Goal: Transaction & Acquisition: Purchase product/service

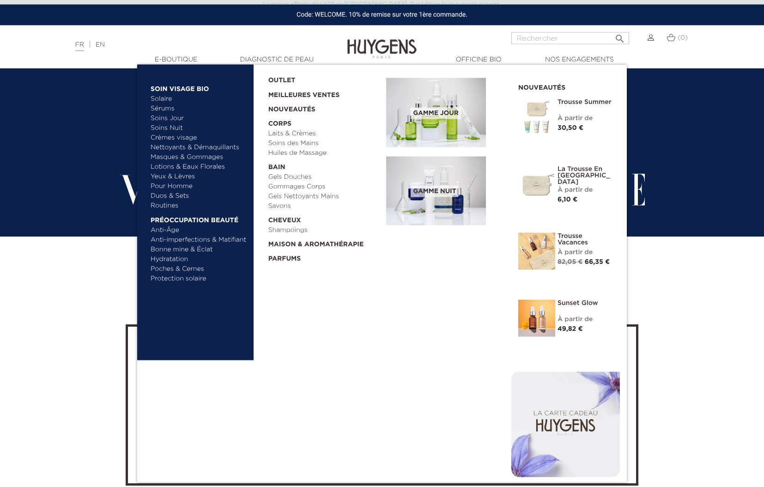
scroll to position [1743, 0]
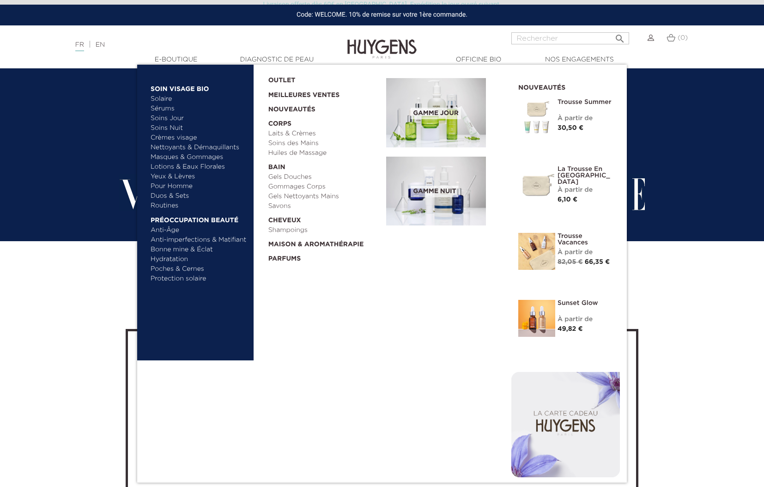
click at [161, 102] on link "Solaire" at bounding box center [199, 99] width 97 height 10
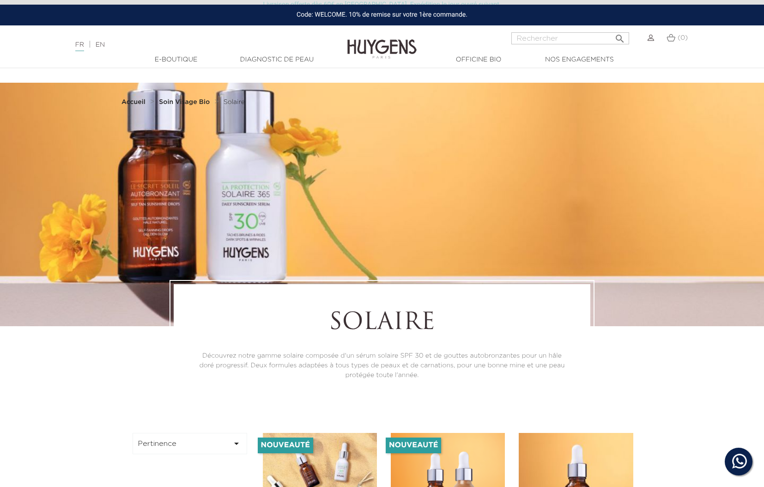
scroll to position [188, 0]
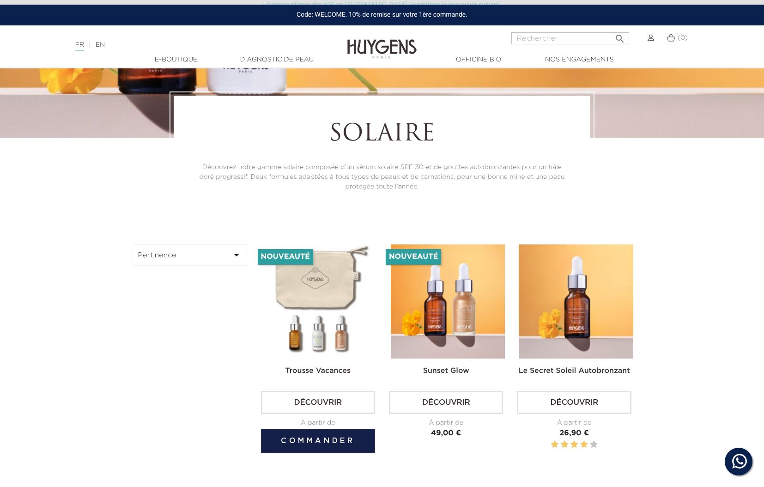
click at [340, 297] on img at bounding box center [320, 301] width 114 height 114
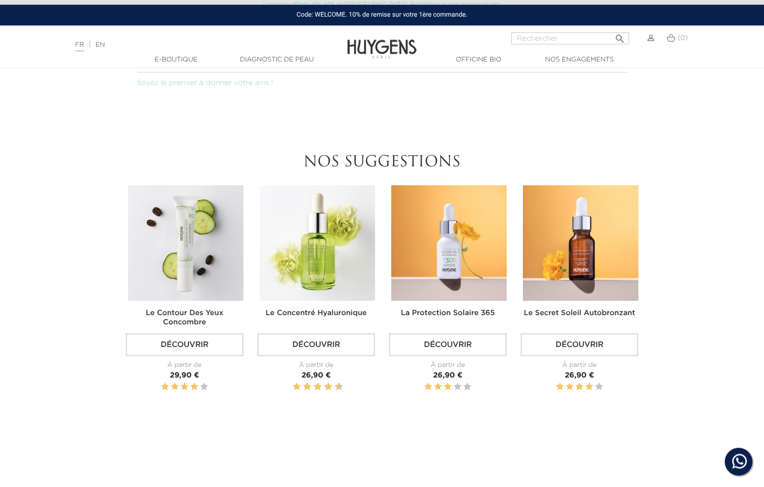
scroll to position [707, 0]
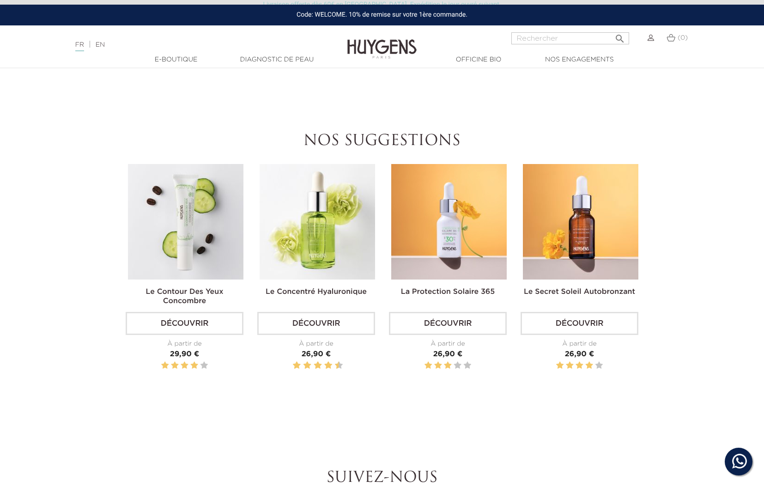
click at [401, 197] on img at bounding box center [448, 221] width 115 height 115
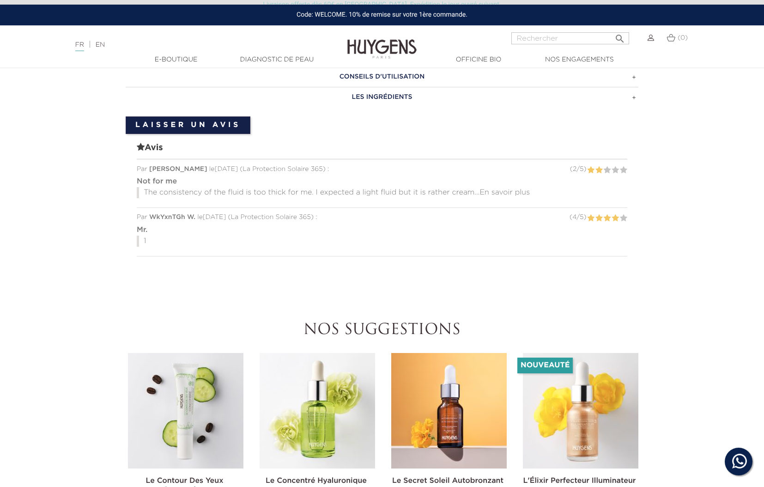
scroll to position [612, 0]
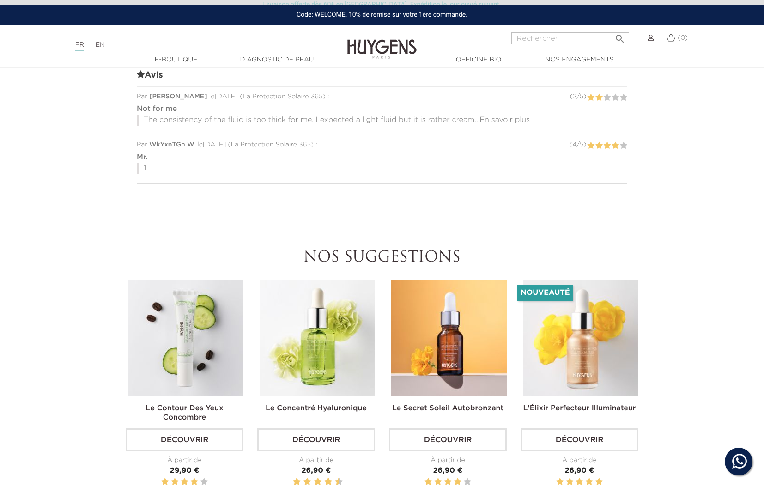
click at [587, 316] on img at bounding box center [580, 337] width 115 height 115
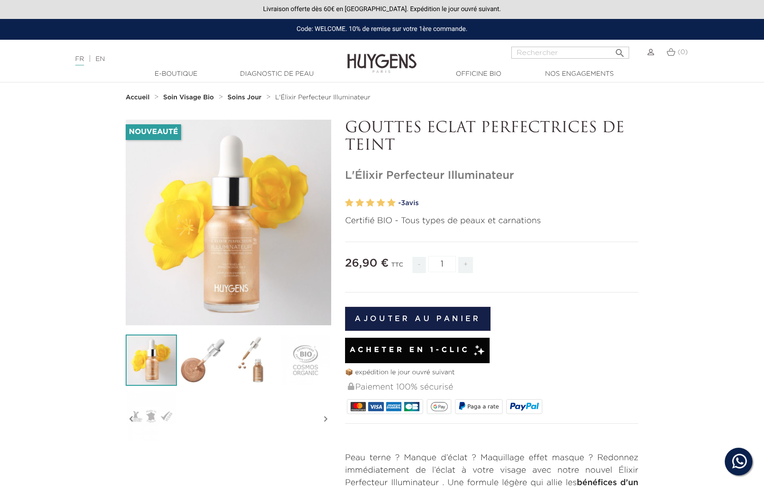
click at [202, 355] on img at bounding box center [202, 359] width 51 height 51
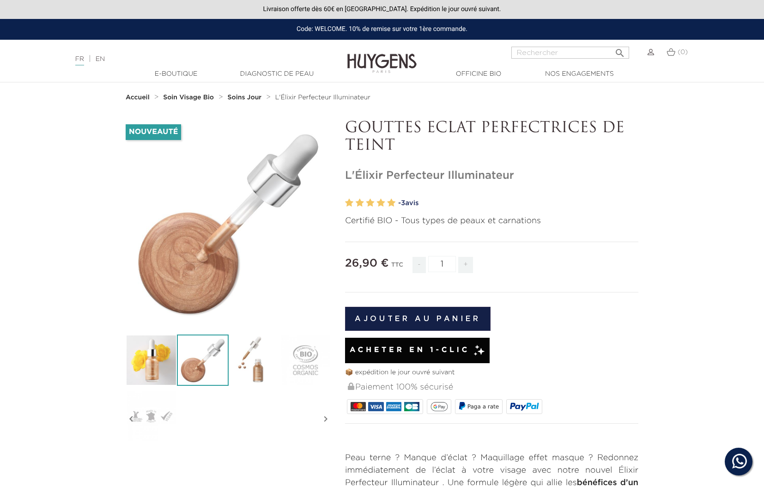
click at [248, 360] on img at bounding box center [254, 359] width 51 height 51
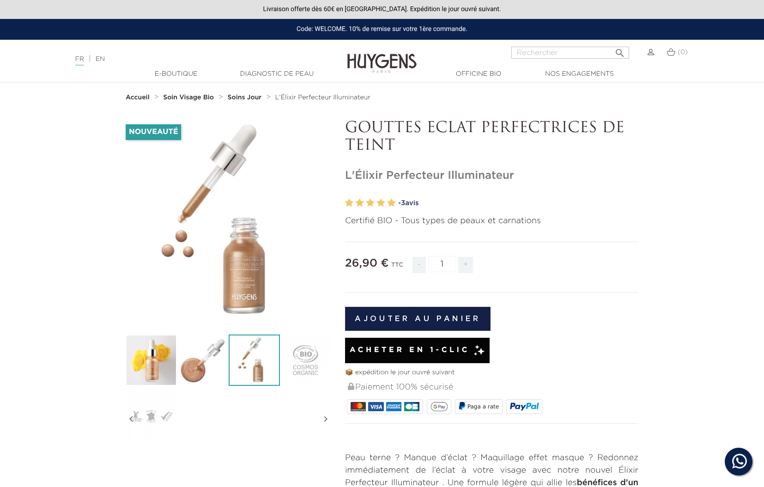
click at [301, 356] on img at bounding box center [305, 359] width 51 height 51
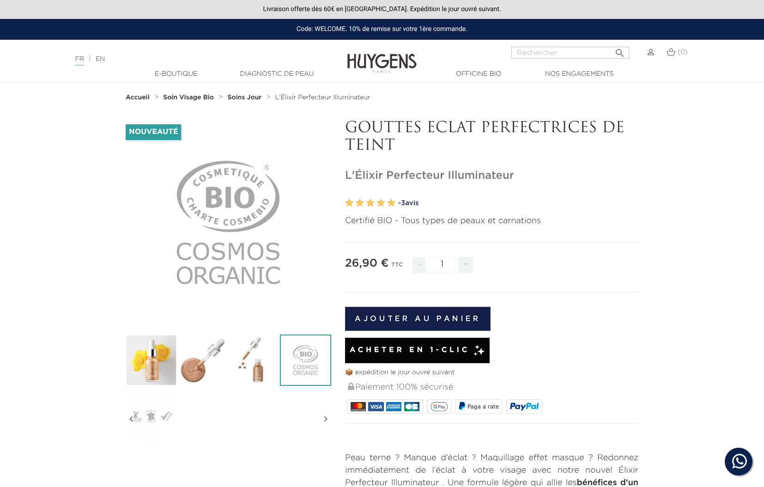
click at [159, 353] on img at bounding box center [151, 359] width 51 height 51
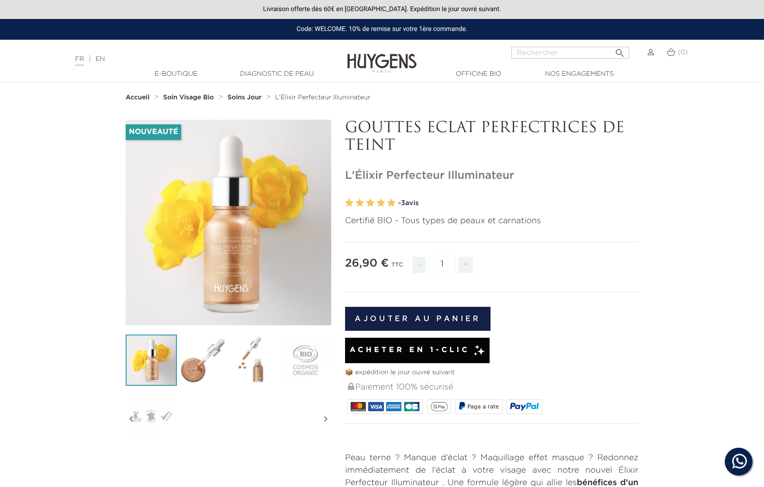
click at [206, 228] on icon "" at bounding box center [229, 223] width 46 height 46
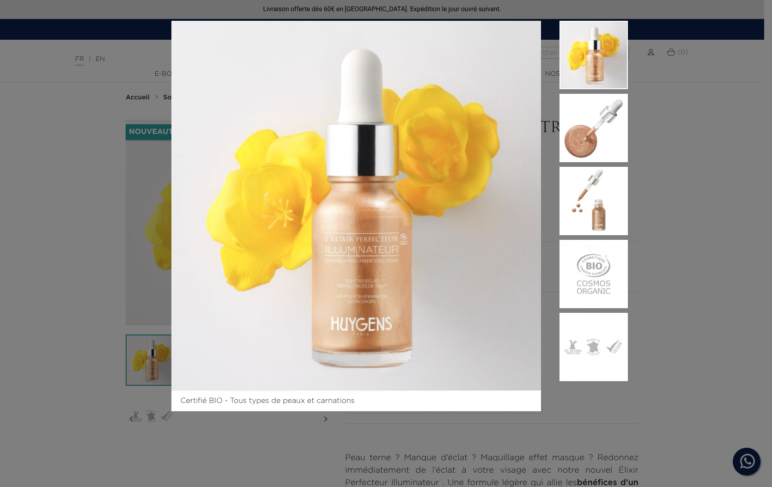
click at [683, 170] on div "Certifié BIO - Tous types de peaux et carnations" at bounding box center [386, 243] width 772 height 487
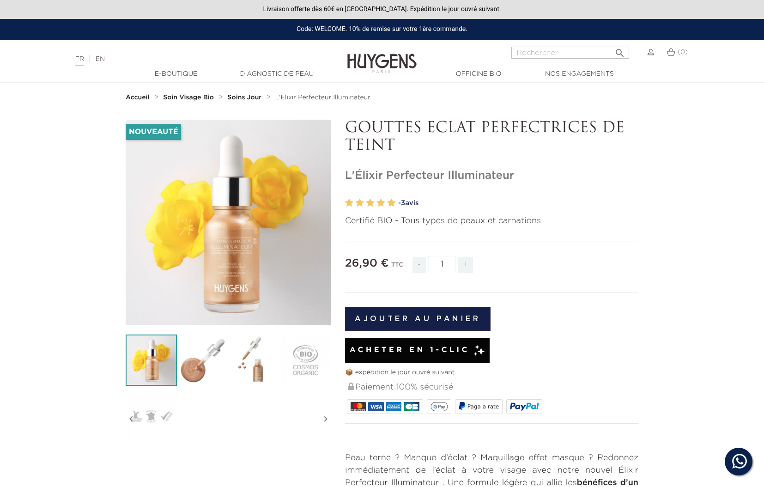
click at [381, 317] on button "Ajouter au panier" at bounding box center [417, 319] width 145 height 24
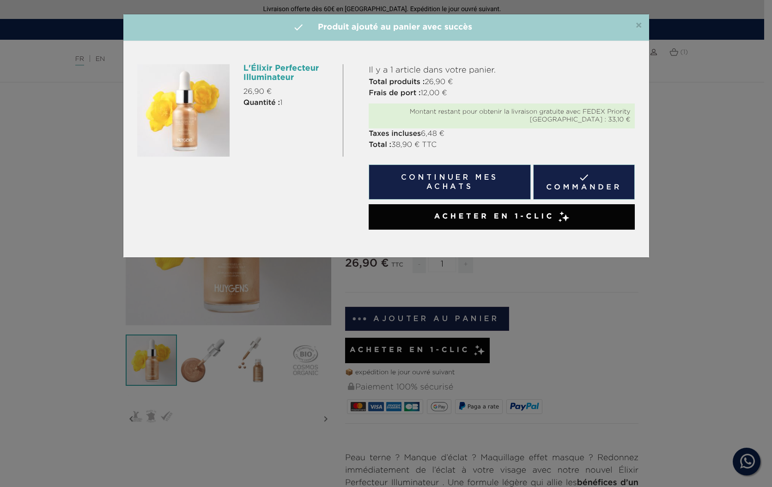
click at [638, 28] on span "×" at bounding box center [638, 25] width 7 height 11
